Goal: Information Seeking & Learning: Learn about a topic

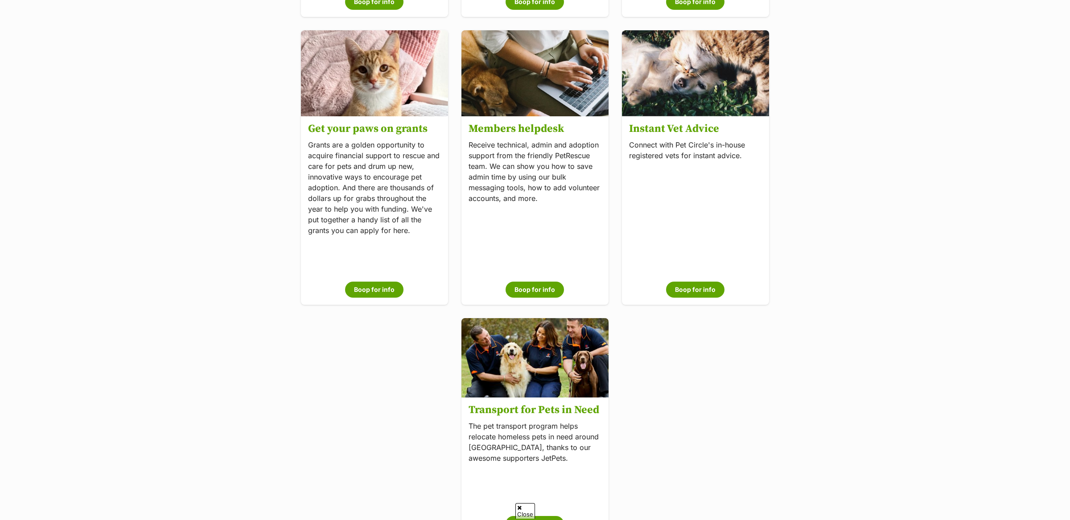
scroll to position [618, 0]
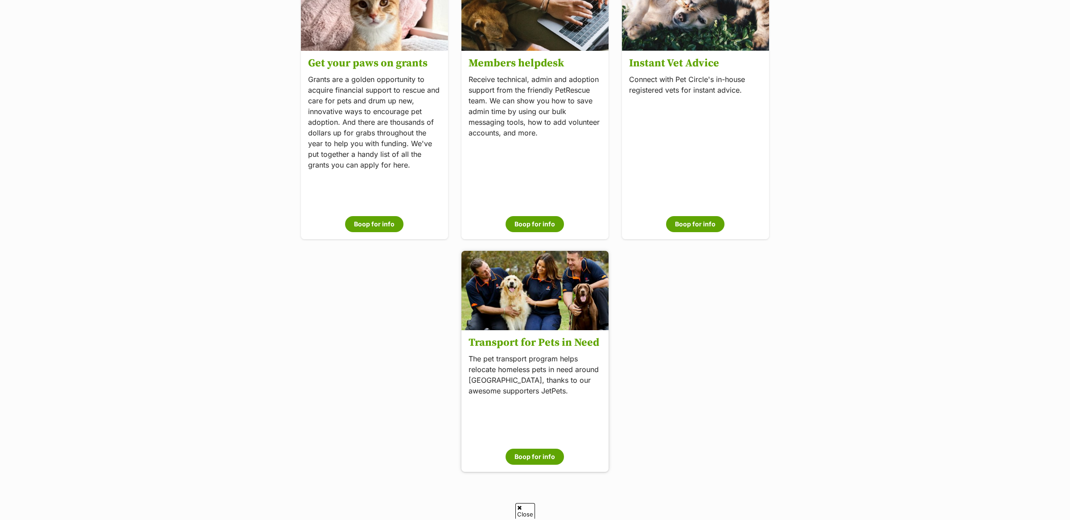
click at [542, 414] on div "Transport for Pets in Need The pet transport program helps relocate homeless pe…" at bounding box center [534, 402] width 147 height 142
